Goal: Check status: Check status

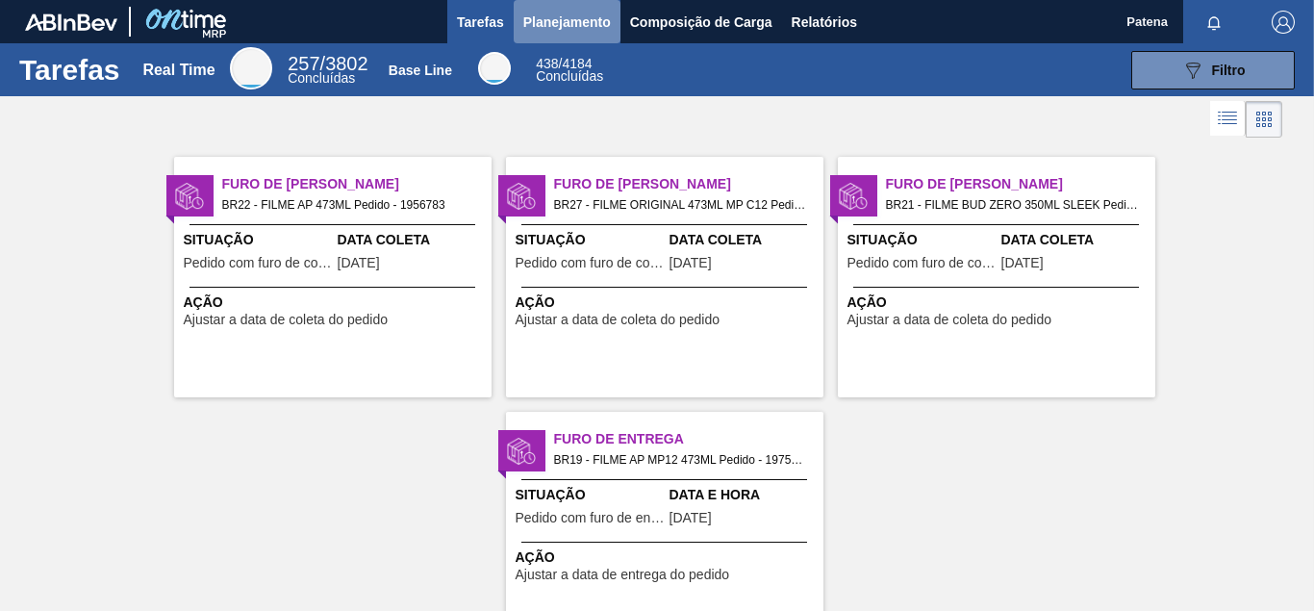
click at [560, 13] on span "Planejamento" at bounding box center [567, 22] width 88 height 23
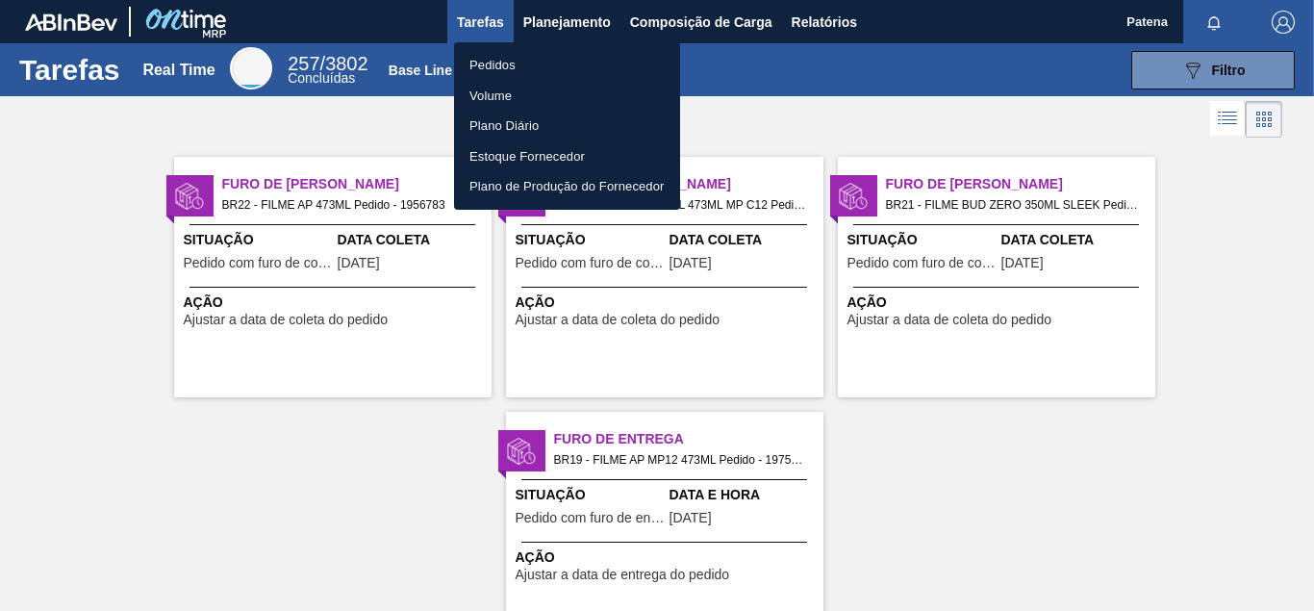
click at [520, 62] on li "Pedidos" at bounding box center [567, 65] width 226 height 31
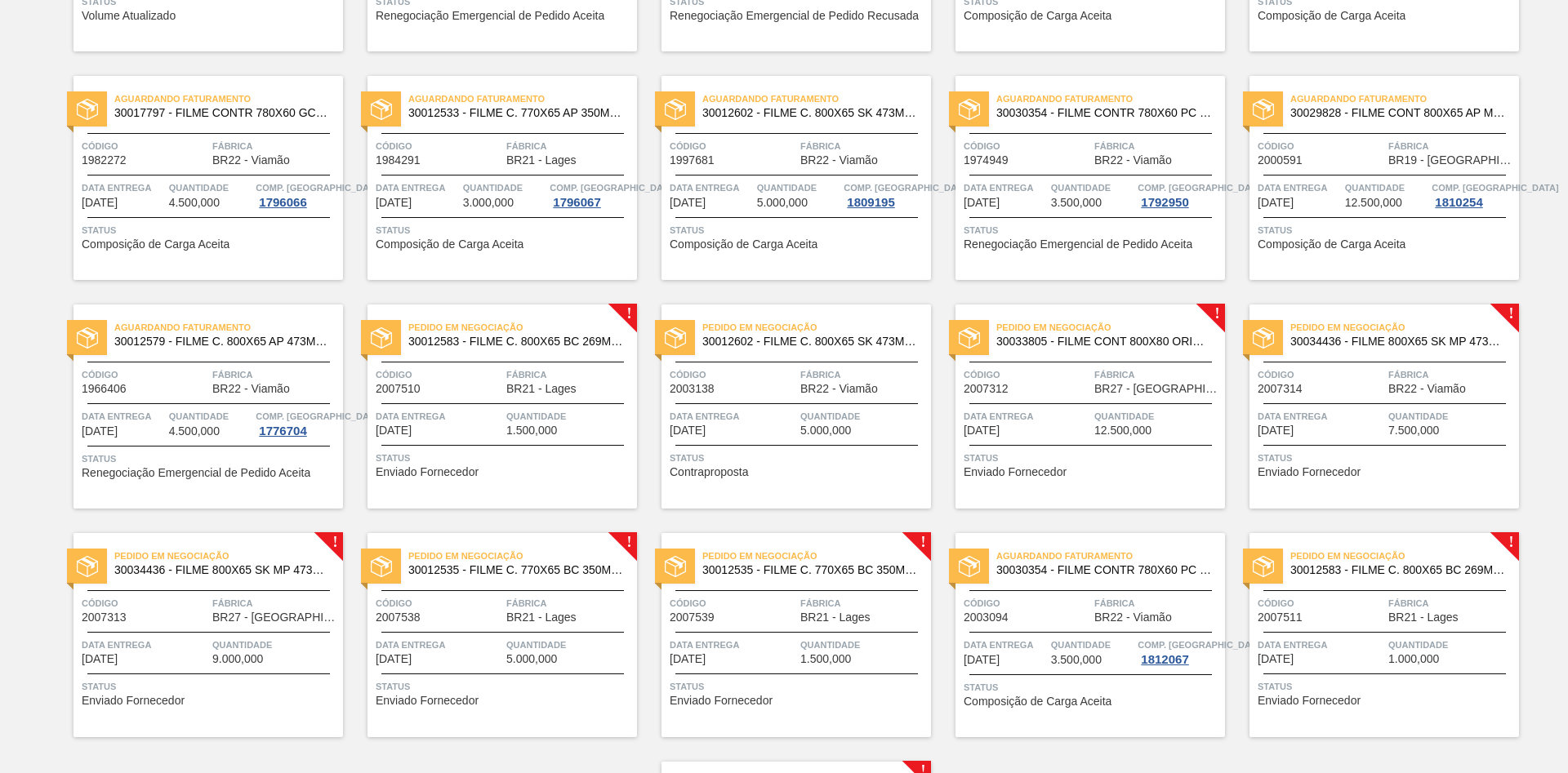
scroll to position [613, 0]
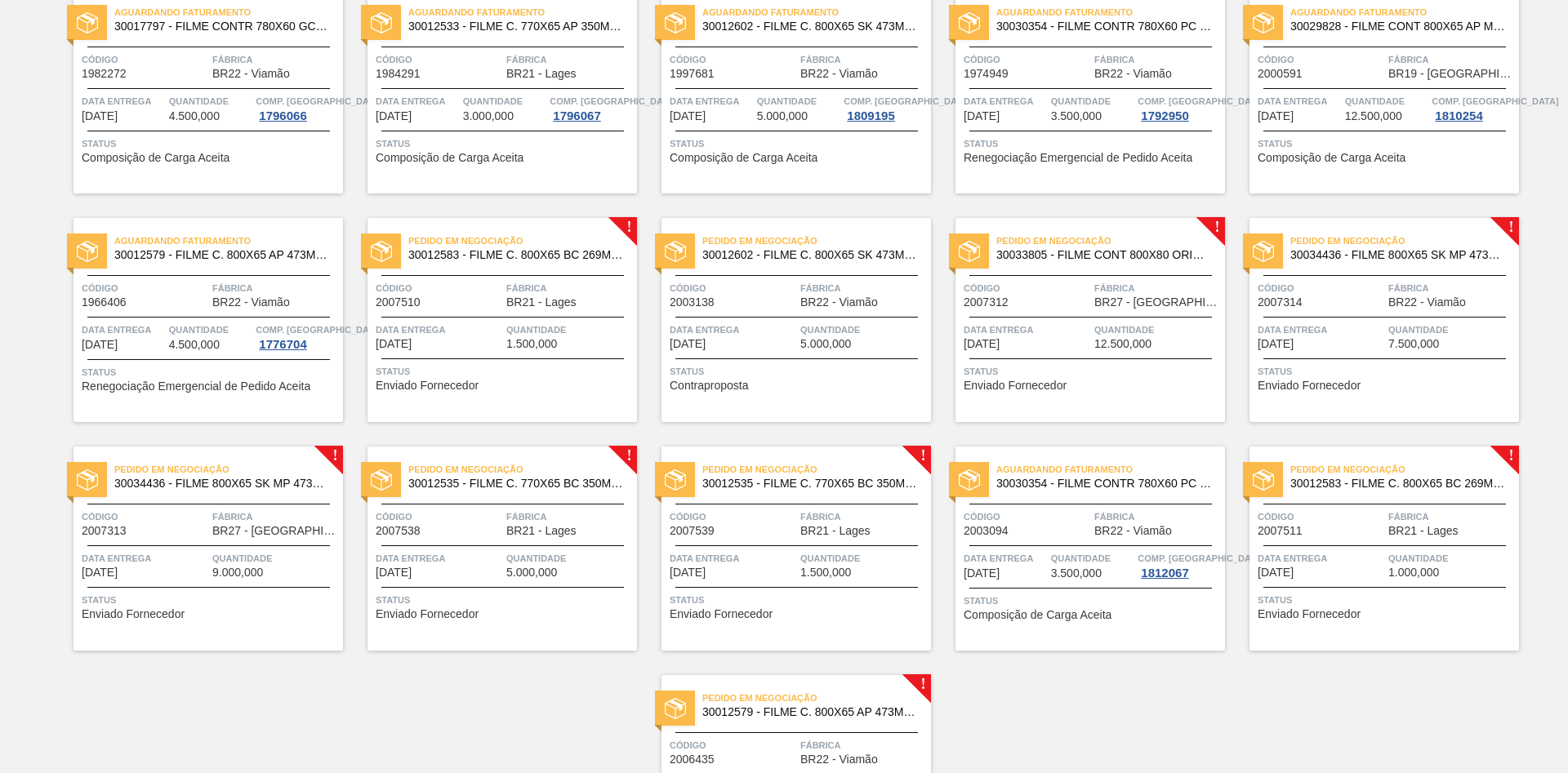
click at [1115, 518] on div "Aguardando Faturamento 30034290 - FILME 620X80 BUD ZERO 350 SLK C8 Código 19834…" at bounding box center [784, 193] width 1568 height 1371
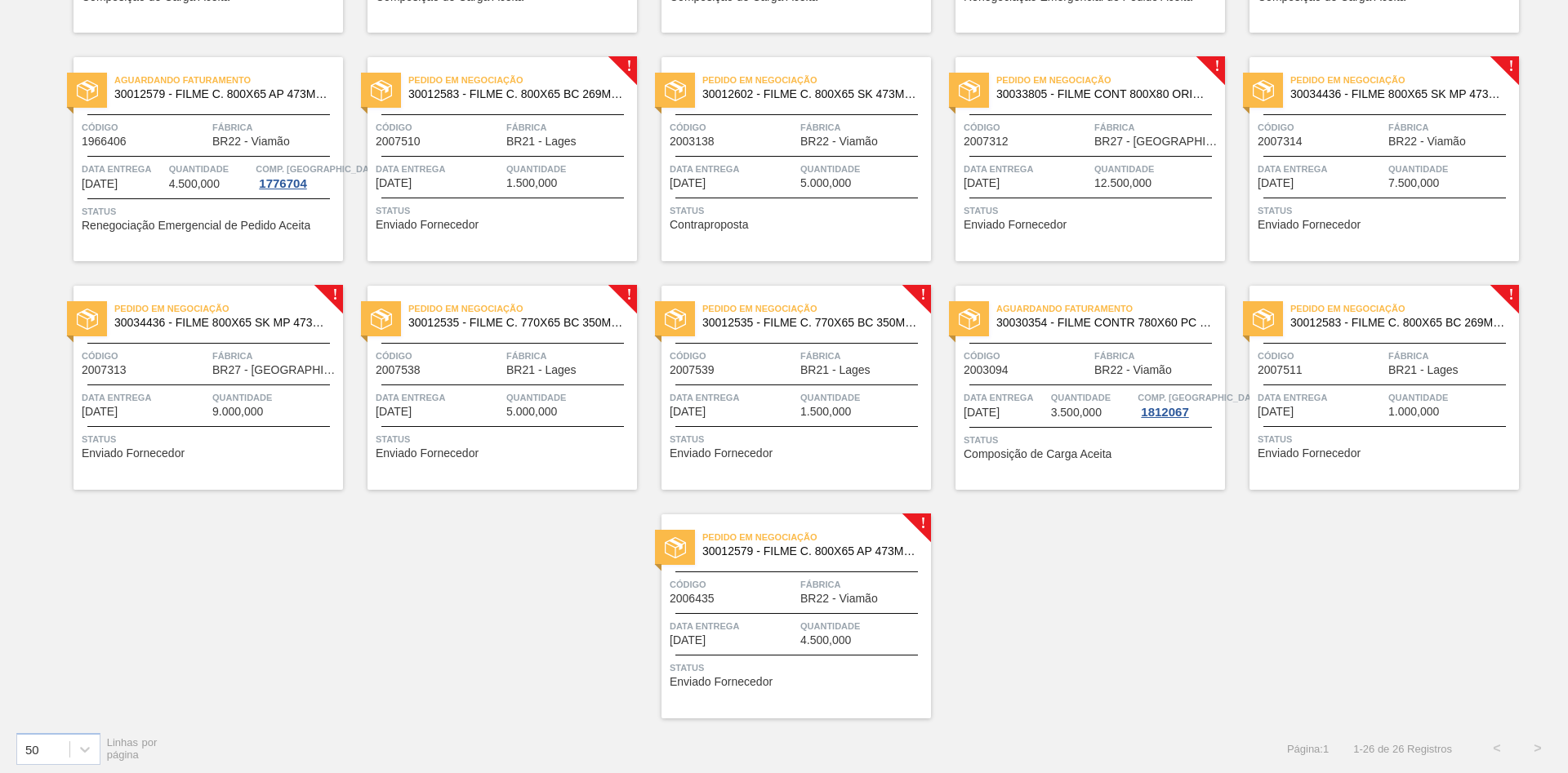
scroll to position [780, 0]
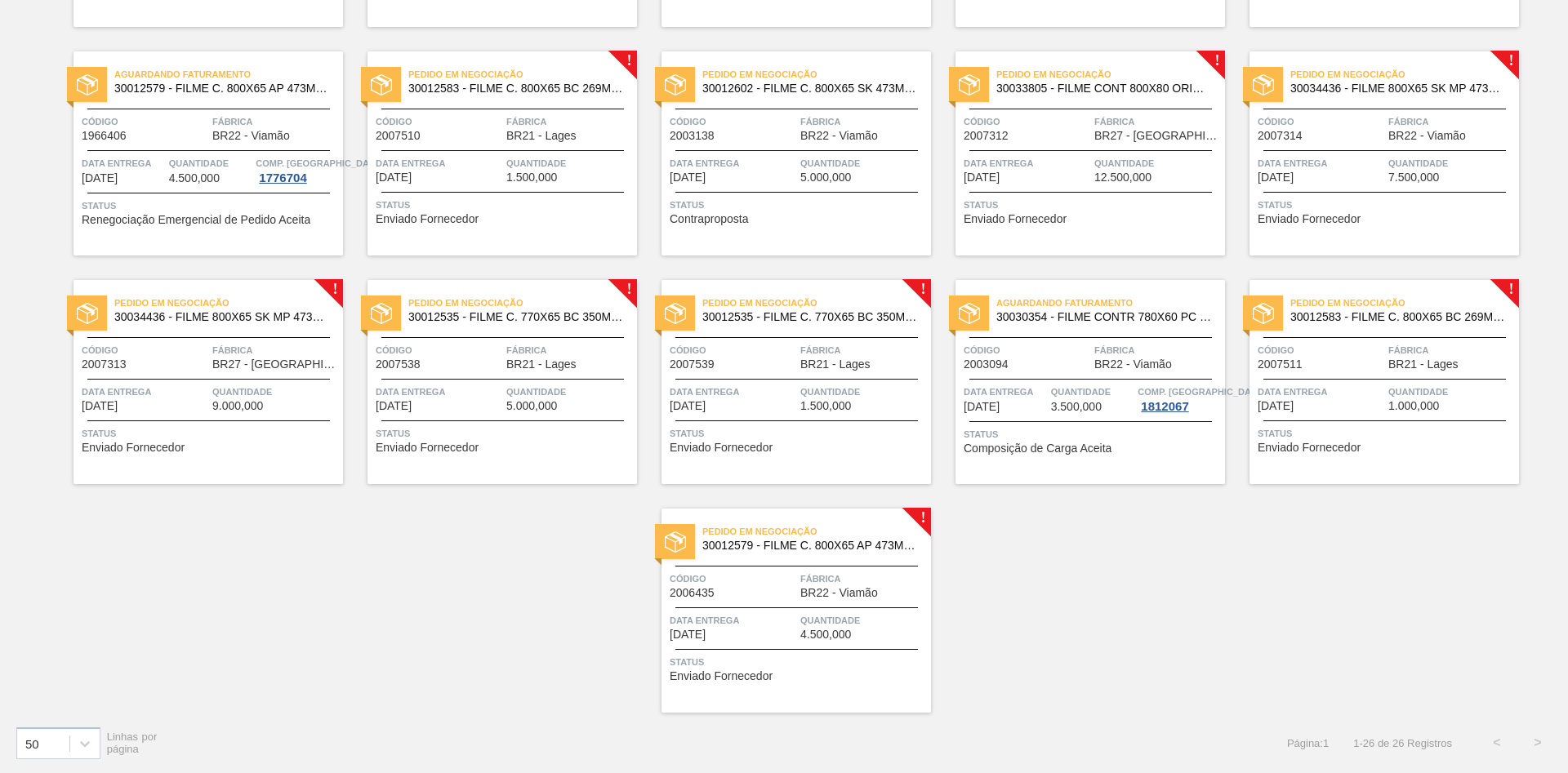
click at [1115, 518] on div "Aguardando Faturamento 30034290 - FILME 620X80 BUD ZERO 350 SLK C8 Código 19834…" at bounding box center [784, 27] width 1568 height 1371
click at [419, 518] on div "Aguardando Faturamento 30034290 - FILME 620X80 BUD ZERO 350 SLK C8 Código 19834…" at bounding box center [784, 27] width 1568 height 1371
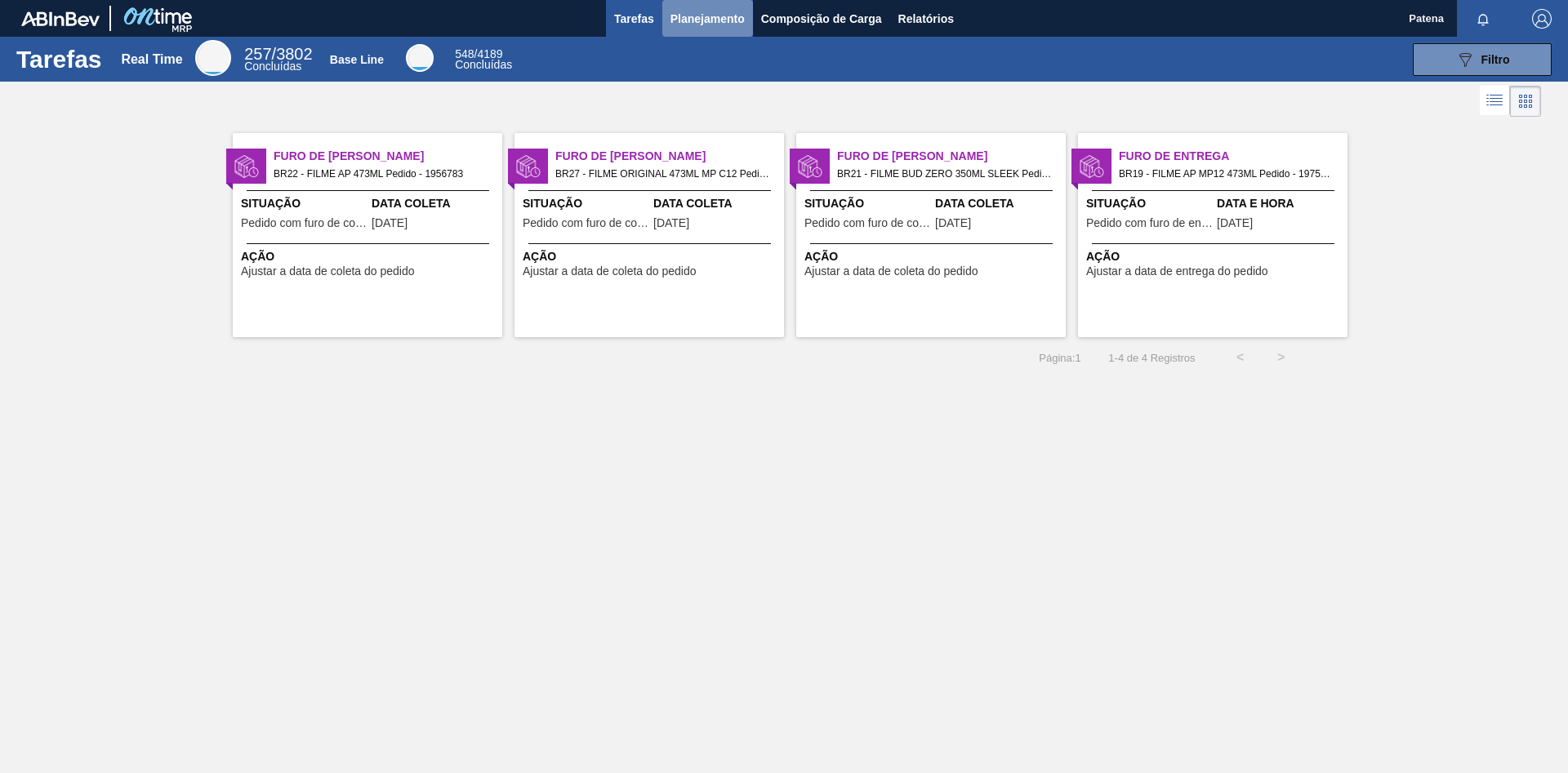
click at [726, 23] on span "Planejamento" at bounding box center [708, 19] width 75 height 20
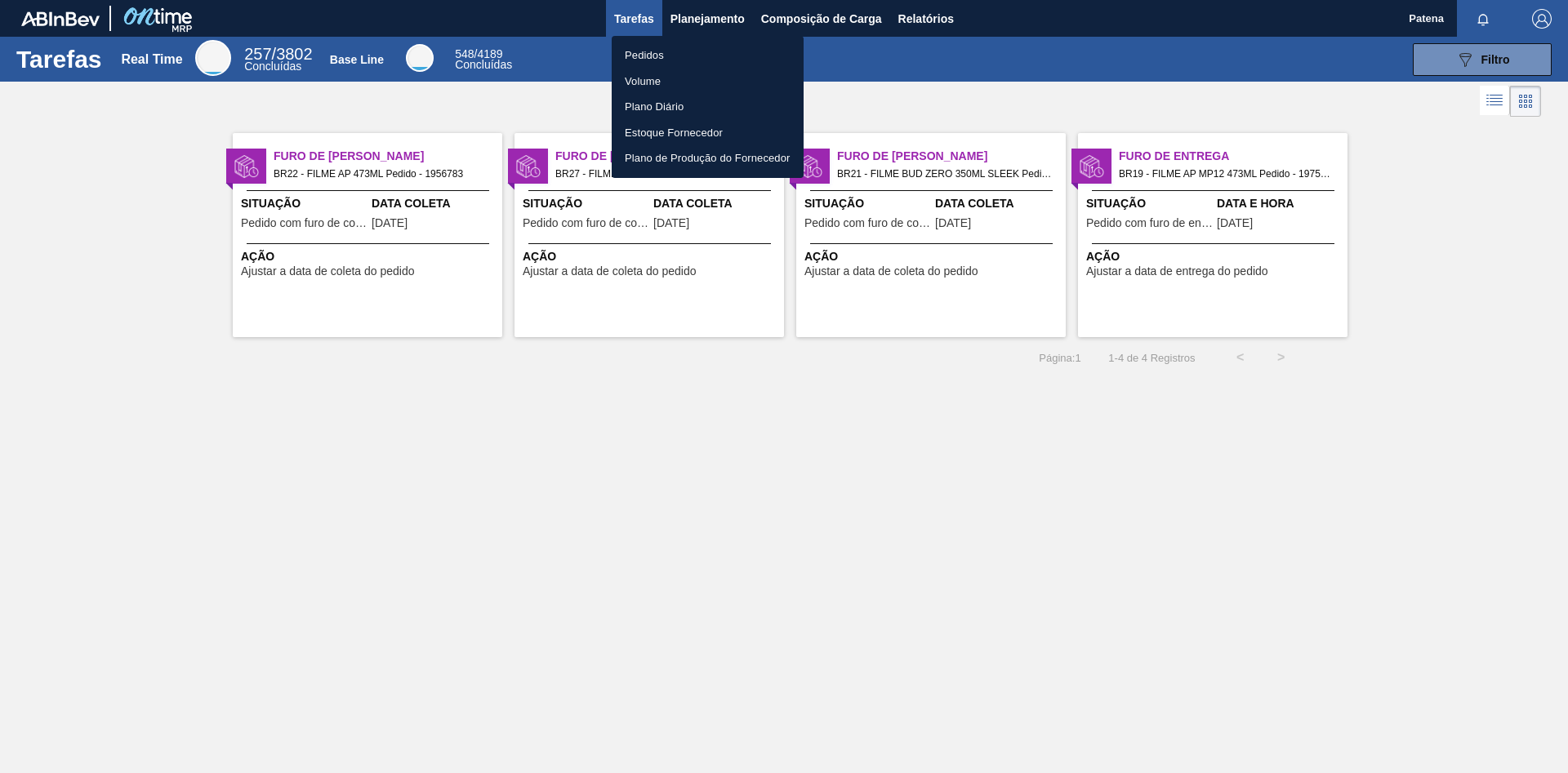
drag, startPoint x: 646, startPoint y: 54, endPoint x: 1110, endPoint y: 48, distance: 464.0
click at [650, 54] on li "Pedidos" at bounding box center [708, 55] width 192 height 26
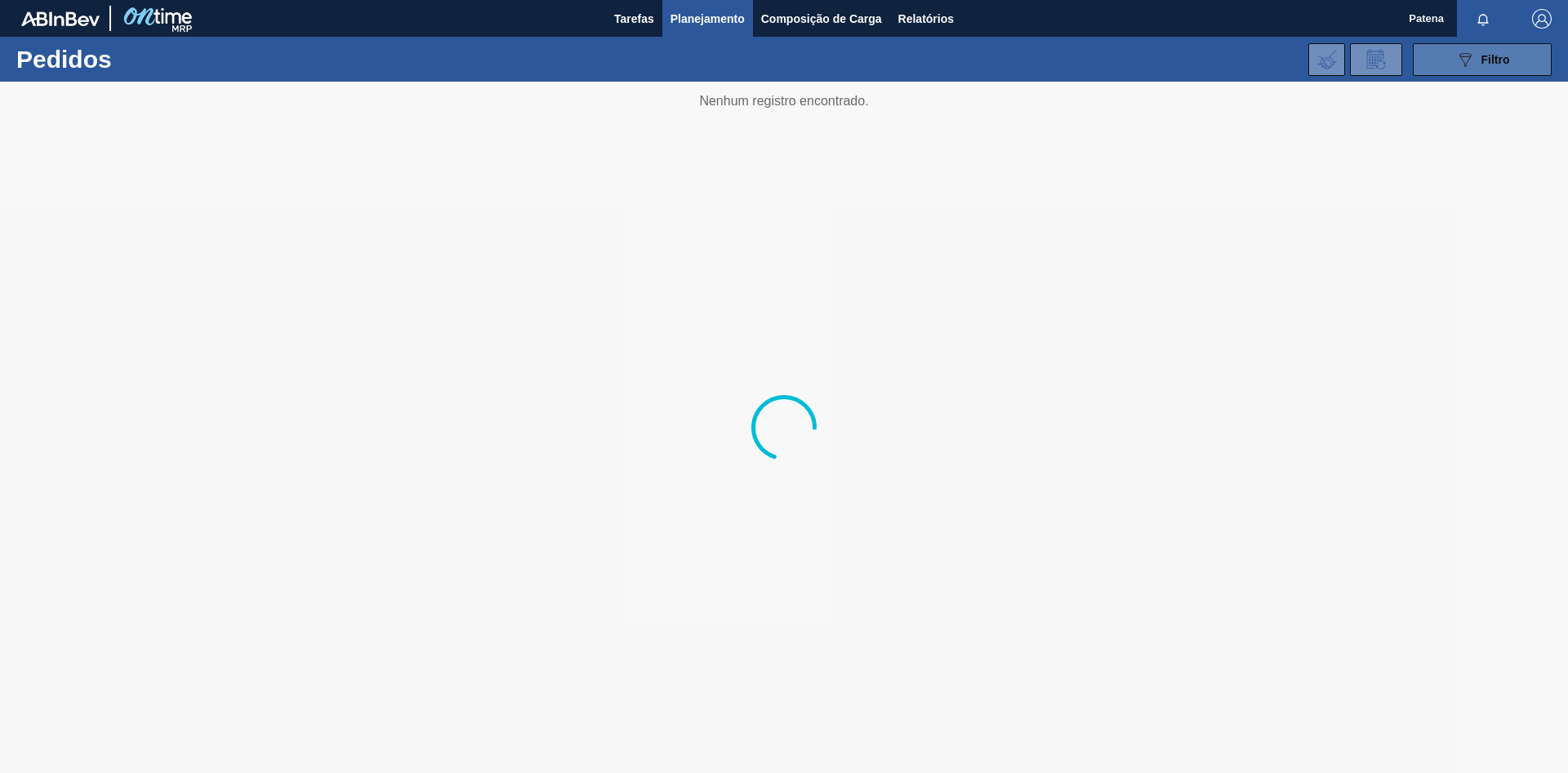
click at [1466, 60] on icon "089F7B8B-B2A5-4AFE-B5C0-19BA573D28AC" at bounding box center [1464, 59] width 20 height 20
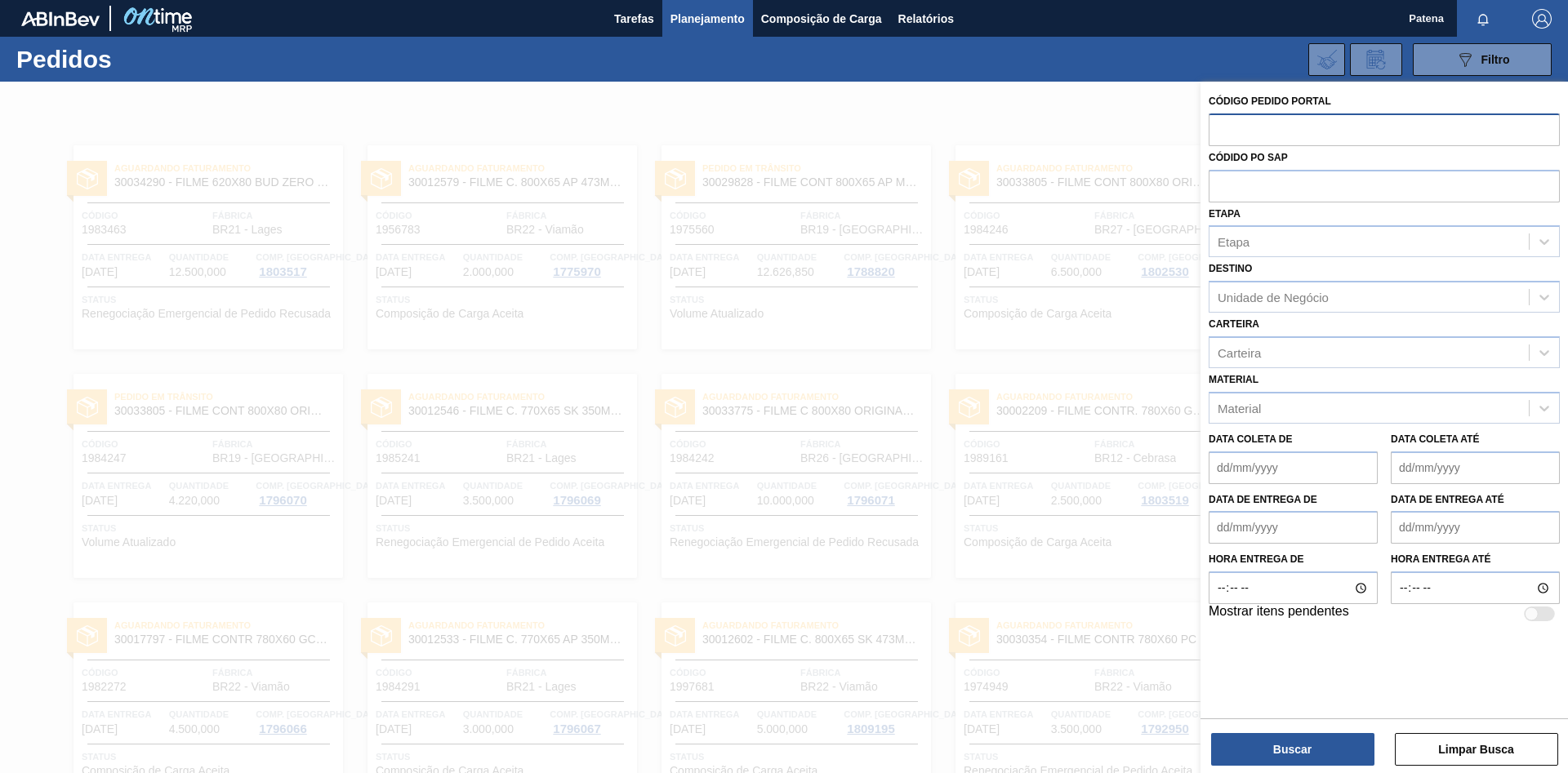
click at [1296, 133] on input "text" at bounding box center [1385, 129] width 351 height 31
type input "1985241"
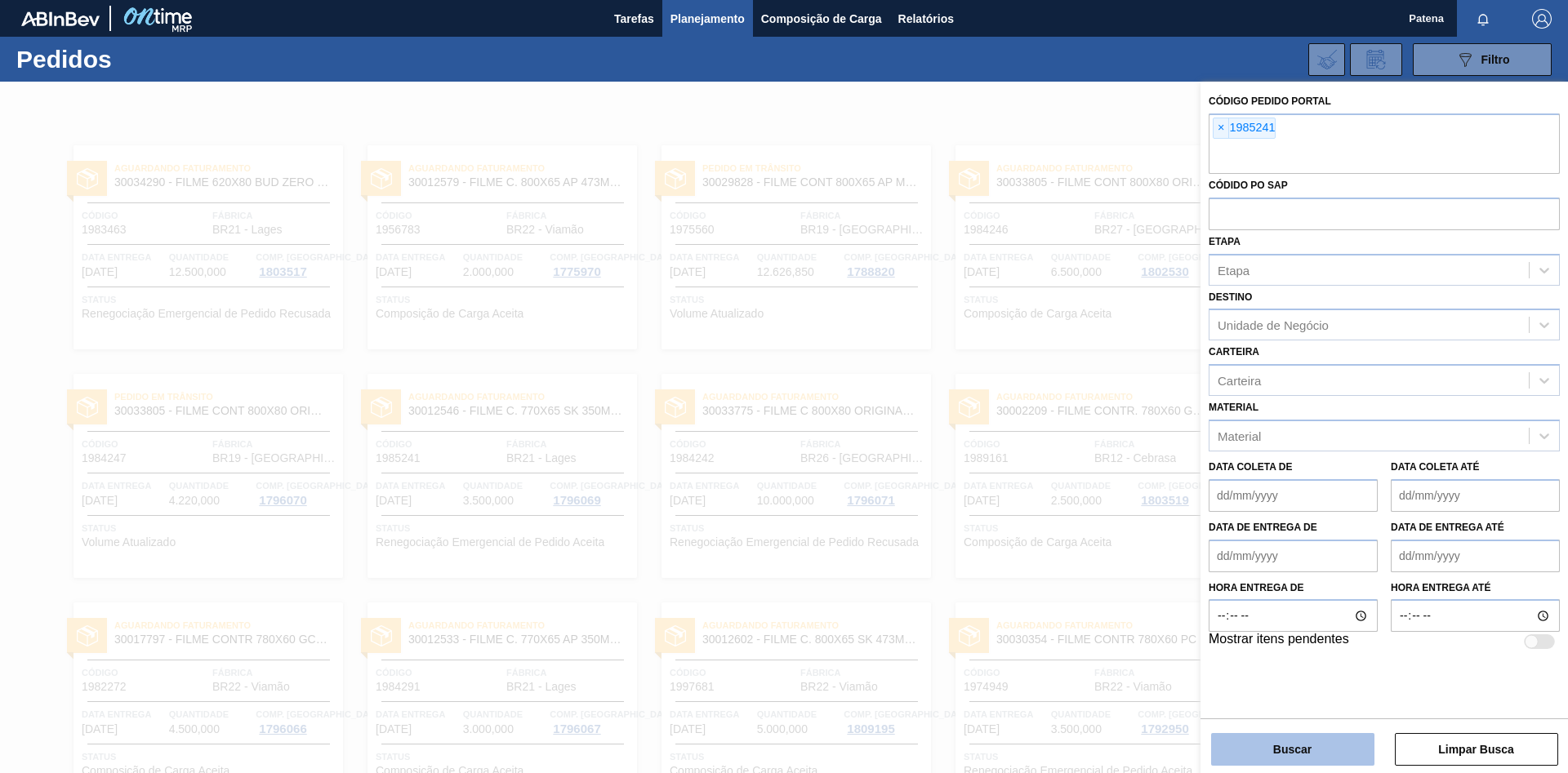
click at [1303, 757] on button "Buscar" at bounding box center [1293, 749] width 163 height 32
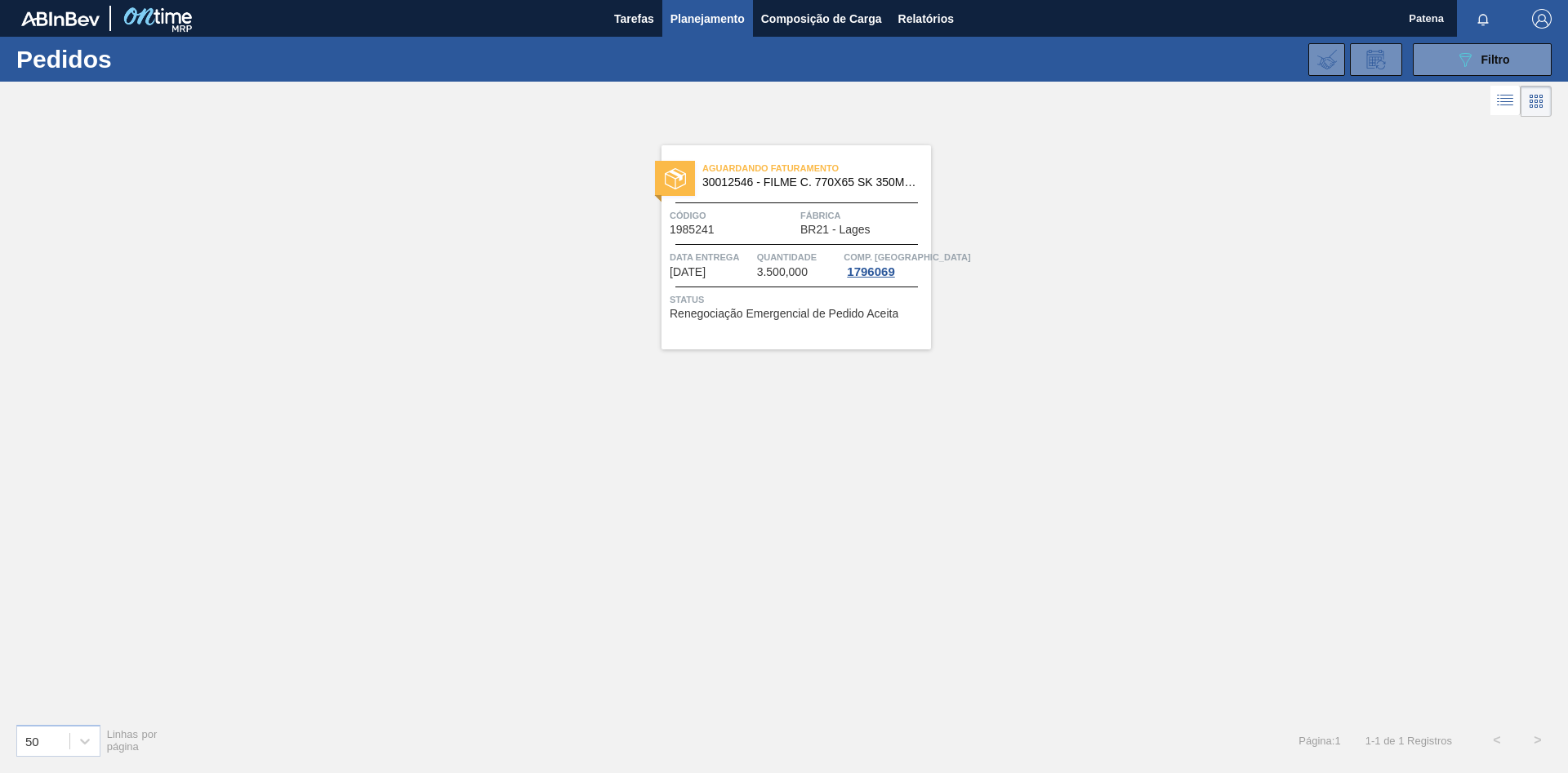
click at [772, 238] on div "Aguardando Faturamento 30012546 - FILME C. 770X65 SK 350ML C12 429 Código 19852…" at bounding box center [795, 247] width 269 height 204
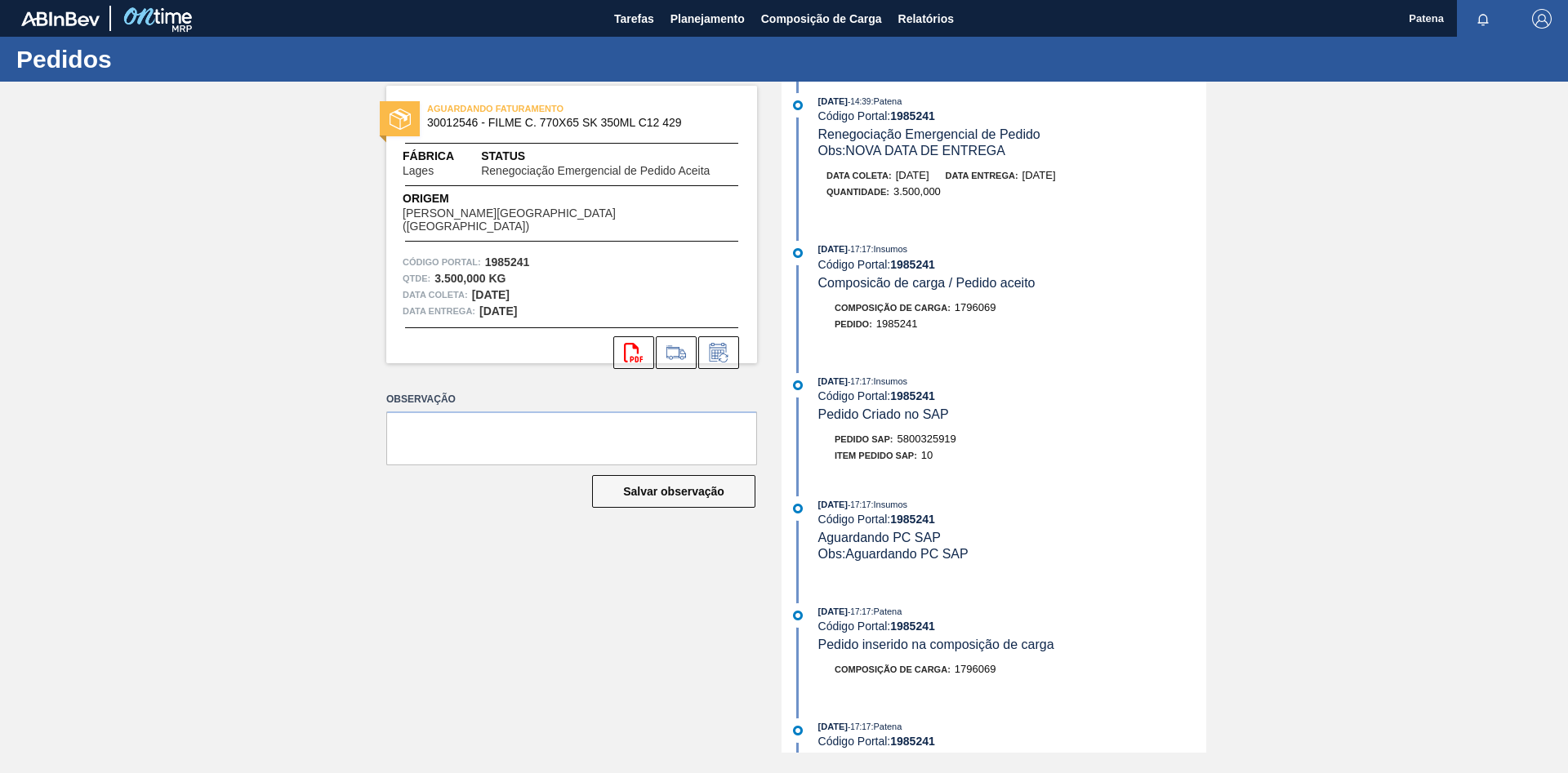
scroll to position [166, 0]
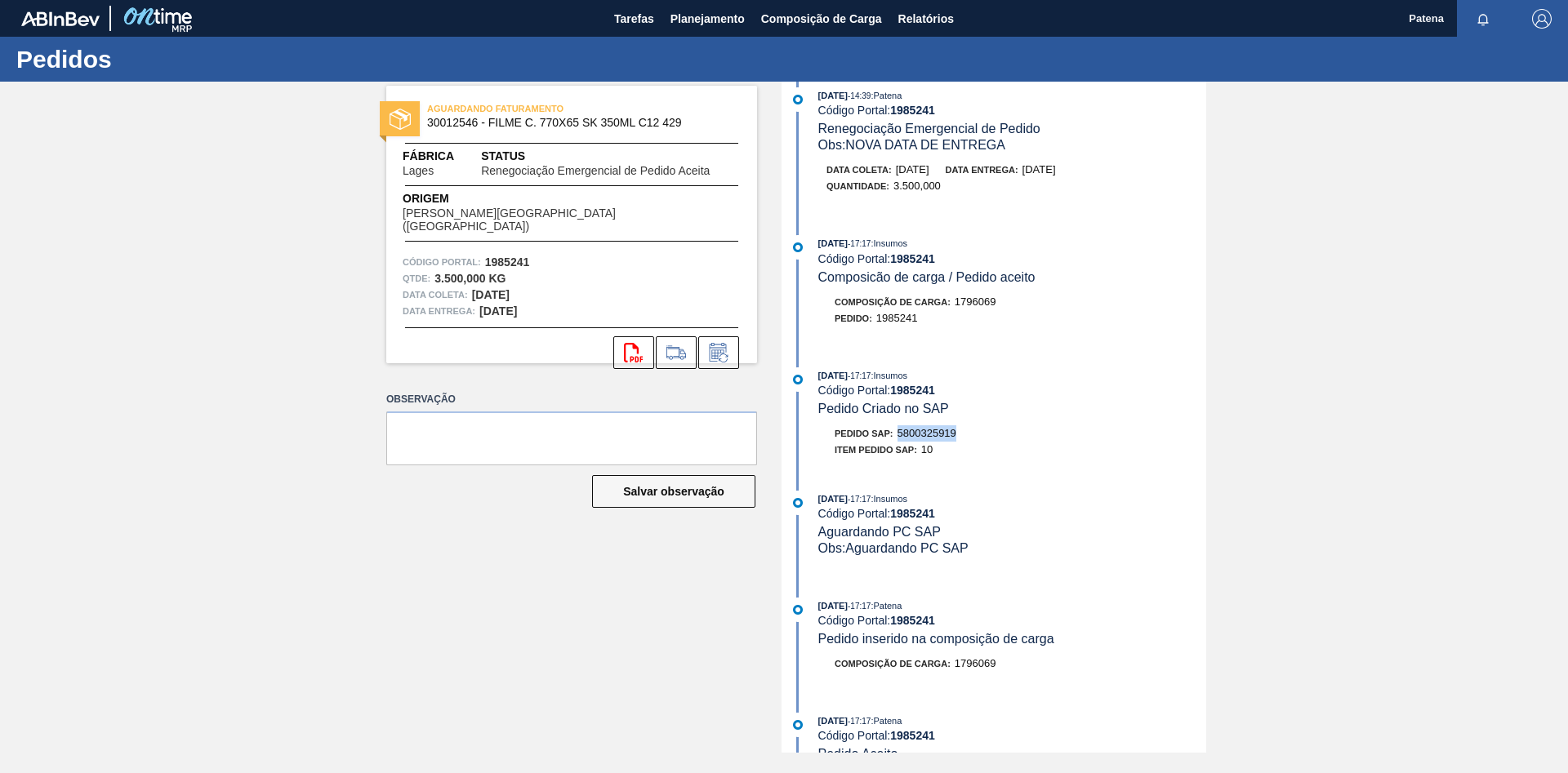
drag, startPoint x: 961, startPoint y: 438, endPoint x: 898, endPoint y: 438, distance: 63.0
click at [898, 438] on div "Pedido SAP: 5800325919" at bounding box center [1012, 433] width 388 height 16
copy span "5800325919"
